Goal: Task Accomplishment & Management: Complete application form

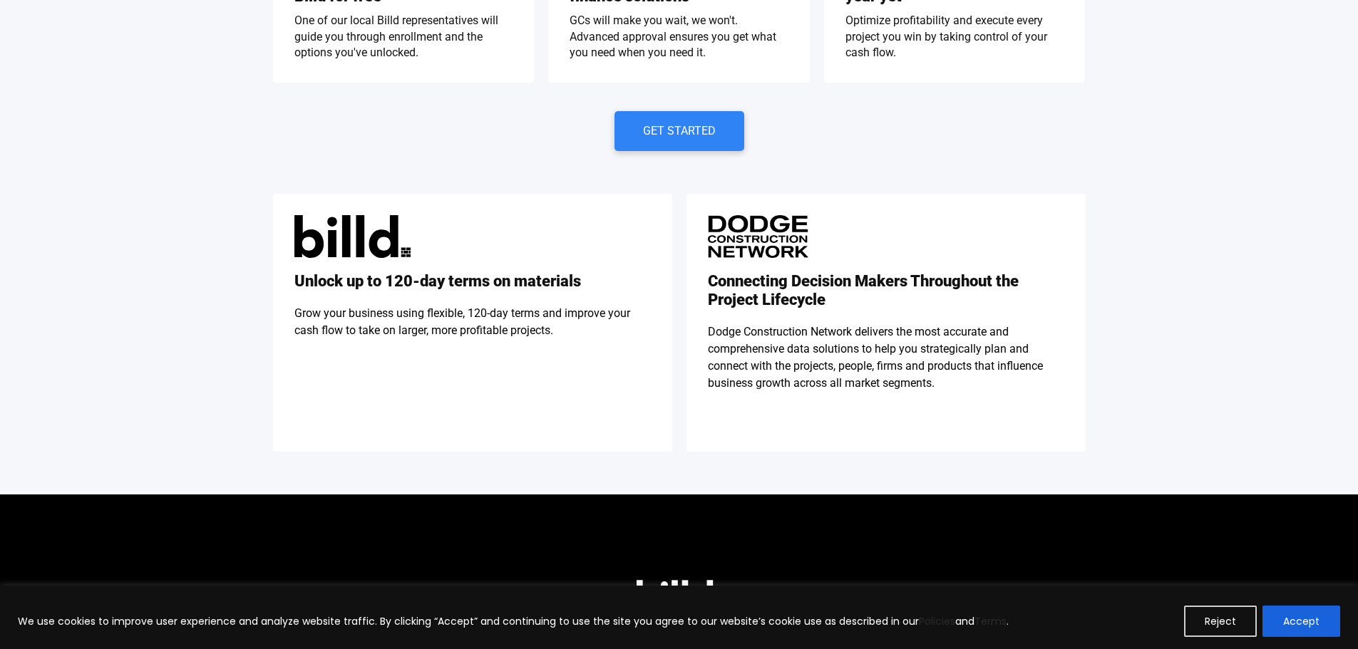
scroll to position [460, 0]
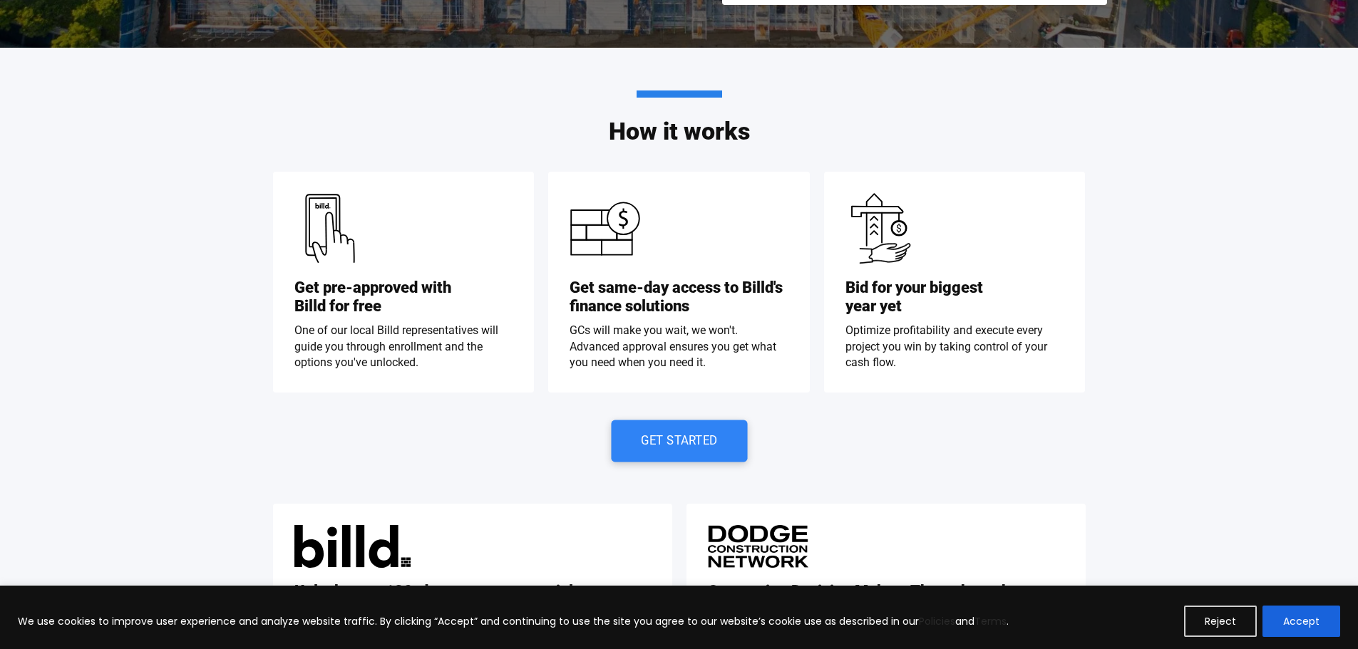
click at [656, 438] on span "Get Started" at bounding box center [679, 441] width 76 height 12
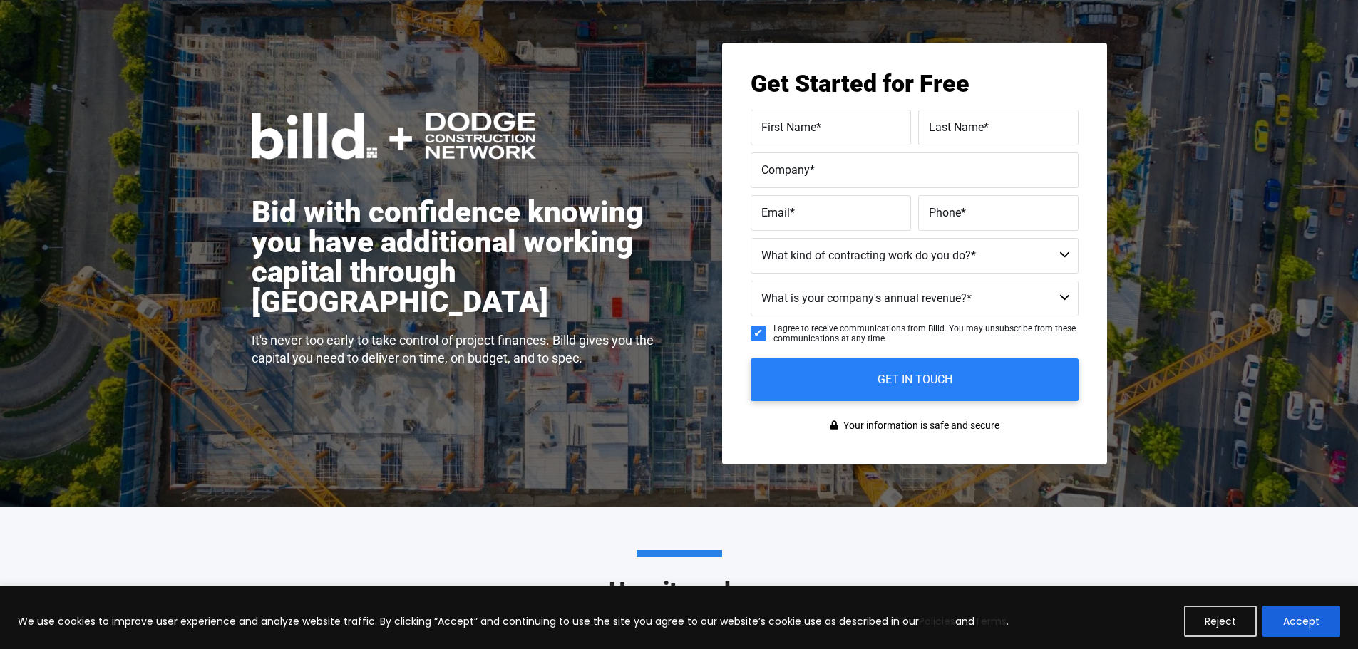
click at [808, 123] on span "First Name" at bounding box center [788, 127] width 55 height 14
click at [808, 123] on input "First Name *" at bounding box center [831, 128] width 160 height 36
click at [851, 257] on select "Residential Not a Contractor Commercial and Residential Commercial" at bounding box center [915, 256] width 328 height 36
click at [852, 257] on select "Residential Not a Contractor Commercial and Residential Commercial" at bounding box center [915, 256] width 328 height 36
click at [847, 298] on select "Less than $1M $1M - $2M $2M - $4M $4M - $8M $8M - $25M $25M - $40M $40M +" at bounding box center [915, 299] width 328 height 36
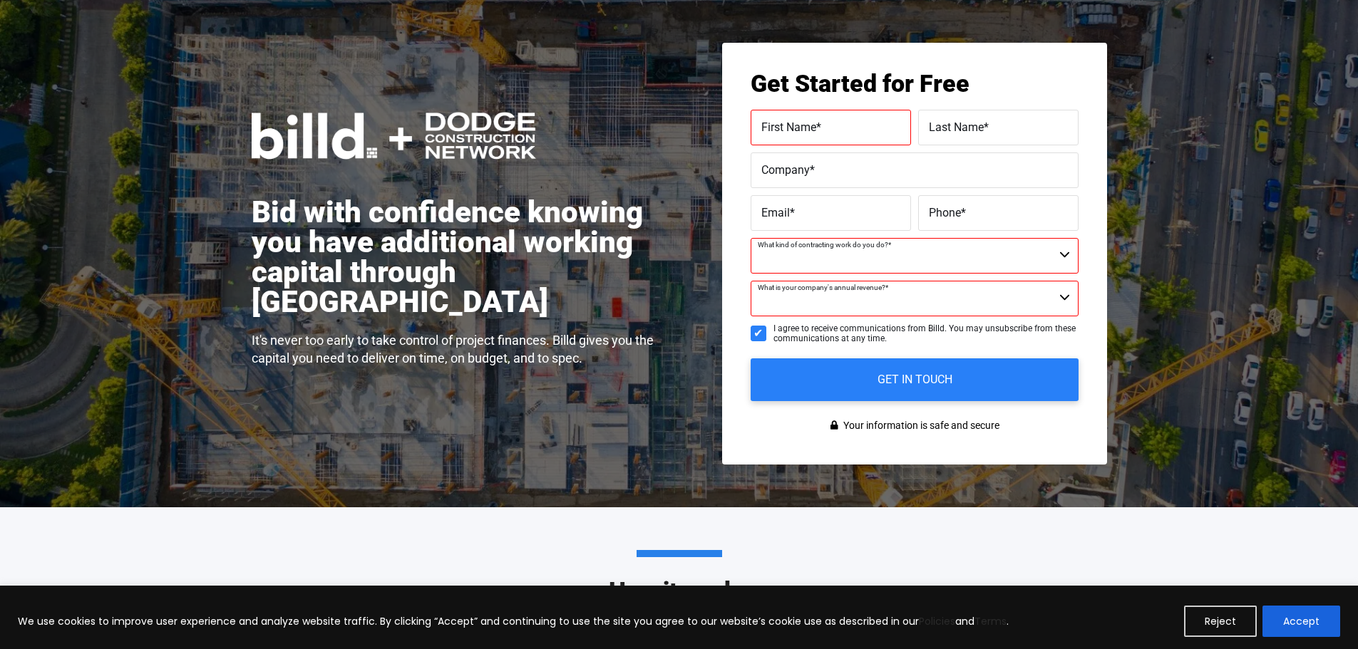
click at [725, 245] on div "Get Started for Free First Name * Please complete this required field. Last Nam…" at bounding box center [914, 254] width 385 height 422
click at [806, 262] on select "Residential Not a Contractor Commercial and Residential Commercial" at bounding box center [915, 256] width 328 height 36
click at [729, 255] on div "Get Started for Free First Name * Please complete this required field. Last Nam…" at bounding box center [914, 254] width 385 height 422
click at [838, 304] on select "Less than $1M $1M - $2M $2M - $4M $4M - $8M $8M - $25M $25M - $40M $40M +" at bounding box center [915, 299] width 328 height 36
click at [734, 289] on div "Get Started for Free First Name * Please complete this required field. Last Nam…" at bounding box center [914, 254] width 385 height 422
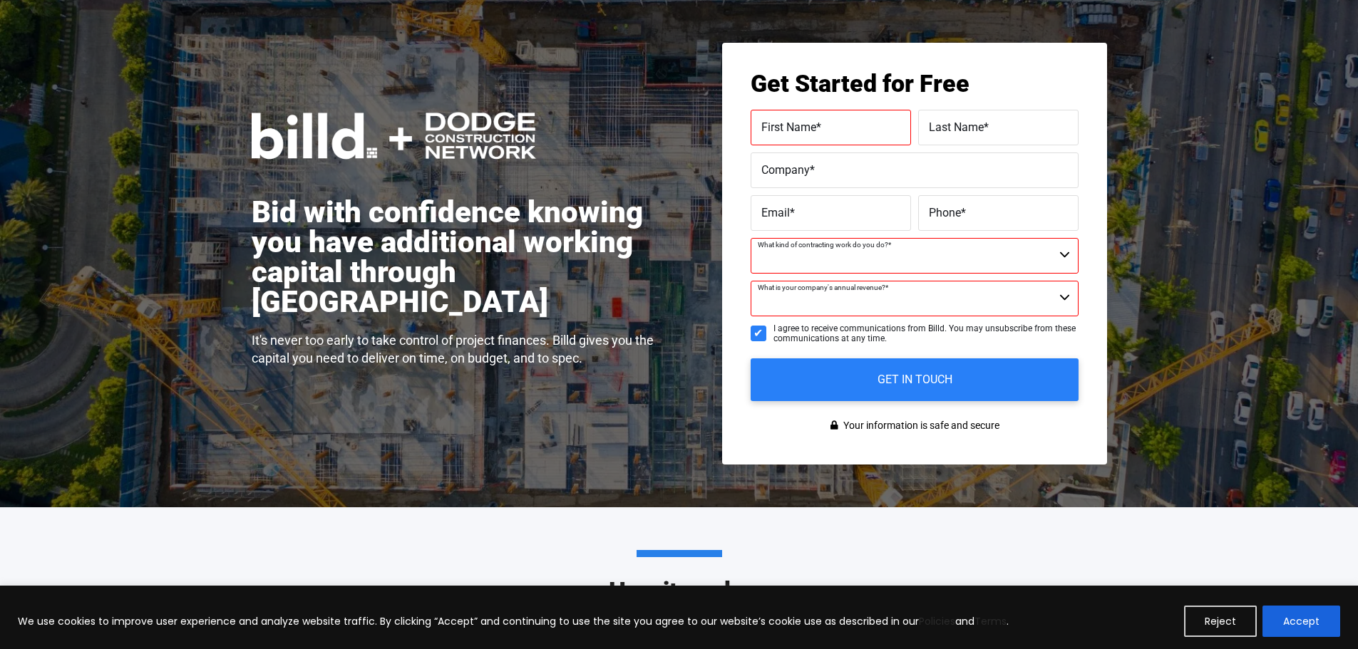
drag, startPoint x: 837, startPoint y: 124, endPoint x: 1036, endPoint y: 137, distance: 199.3
click at [838, 124] on label "First Name *" at bounding box center [830, 128] width 139 height 21
click at [838, 124] on input "First Name *" at bounding box center [831, 128] width 160 height 36
click at [1018, 129] on label "Last Name *" at bounding box center [998, 128] width 139 height 21
click at [1018, 129] on input "Last Name *" at bounding box center [998, 128] width 160 height 36
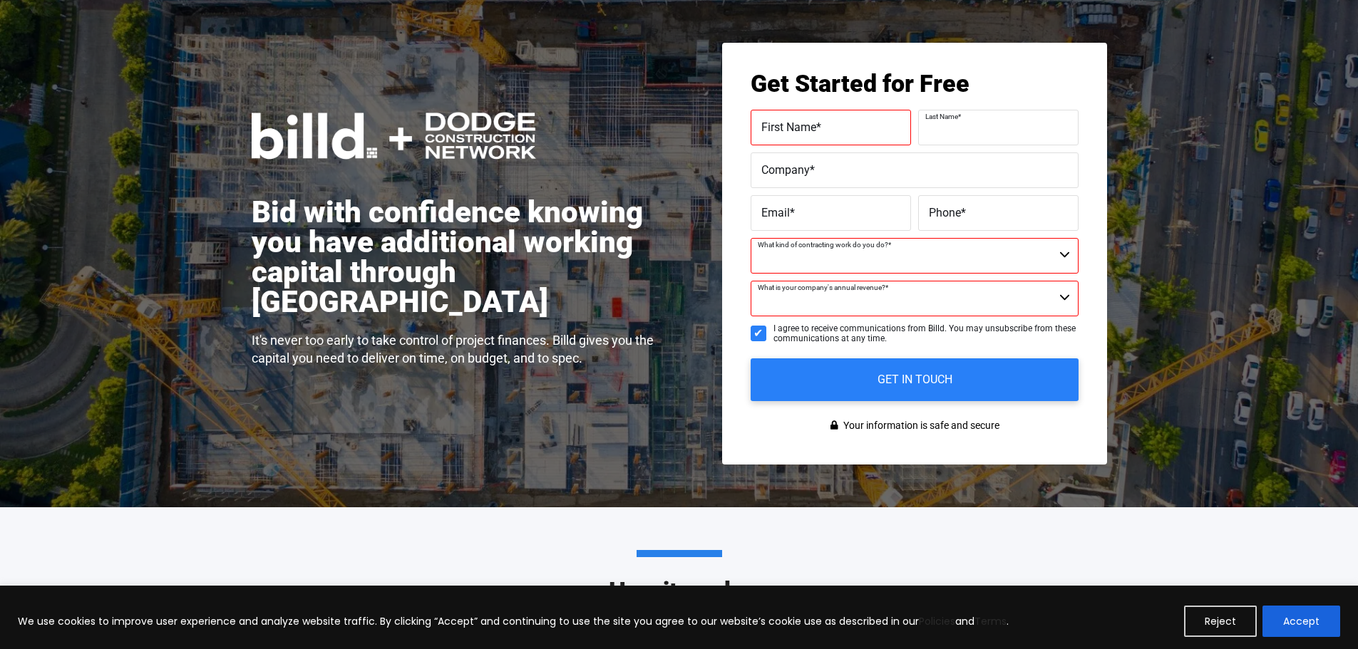
drag, startPoint x: 903, startPoint y: 163, endPoint x: 898, endPoint y: 170, distance: 8.1
click at [899, 168] on label "Company *" at bounding box center [914, 170] width 307 height 21
click at [899, 168] on input "Company *" at bounding box center [915, 171] width 328 height 36
click at [842, 216] on label "Email *" at bounding box center [830, 213] width 139 height 21
click at [842, 216] on input "Email *" at bounding box center [831, 213] width 160 height 36
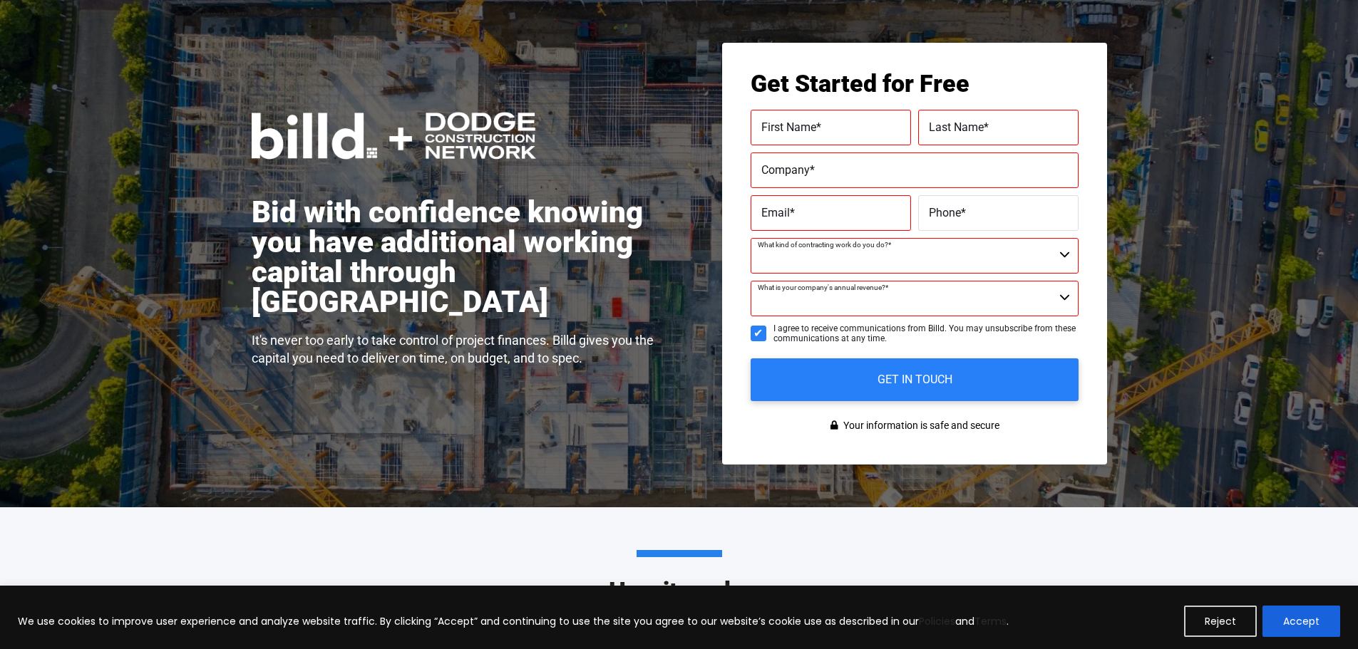
click at [965, 214] on span "*" at bounding box center [963, 213] width 5 height 14
click at [965, 214] on input "Phone *" at bounding box center [998, 213] width 160 height 36
